Goal: Understand process/instructions: Learn how to perform a task or action

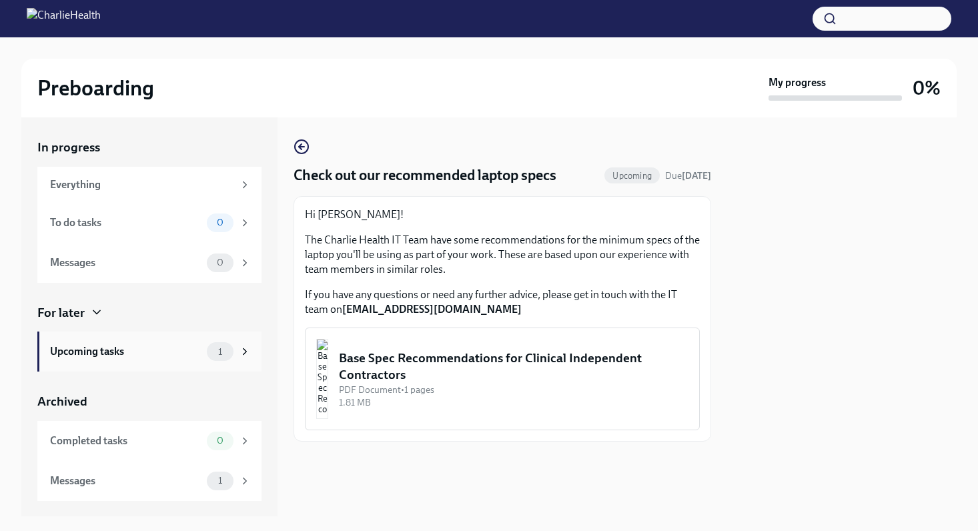
click at [206, 349] on div "Upcoming tasks 1" at bounding box center [150, 351] width 201 height 19
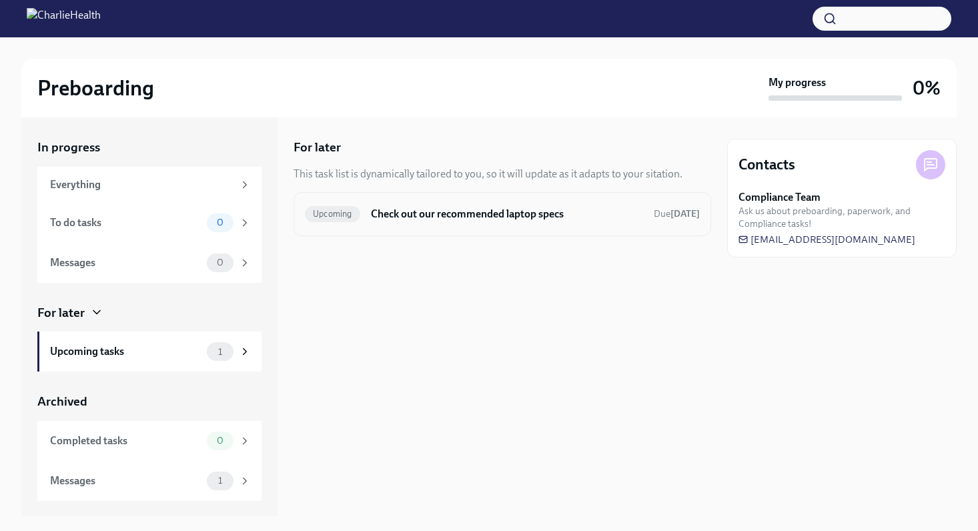
click at [440, 210] on h6 "Check out our recommended laptop specs" at bounding box center [507, 214] width 272 height 15
